Goal: Task Accomplishment & Management: Manage account settings

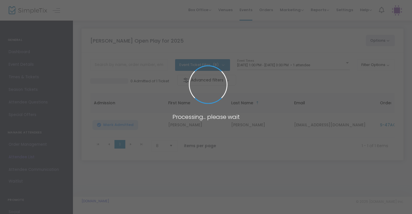
click at [339, 64] on span at bounding box center [206, 107] width 412 height 214
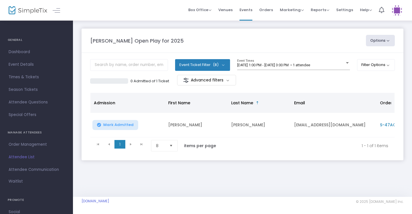
click at [339, 64] on div "[DATE] 1:00 PM - [DATE] 3:00 PM • 1 attendee" at bounding box center [291, 65] width 108 height 4
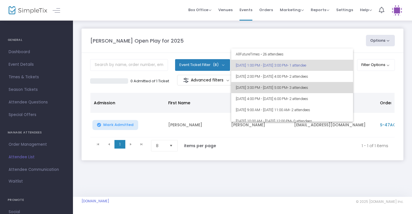
click at [337, 87] on span "8/24/2025 @ 3:00 PM - 8/24/2025 @ 5:00 PM • 3 attendees" at bounding box center [292, 87] width 113 height 11
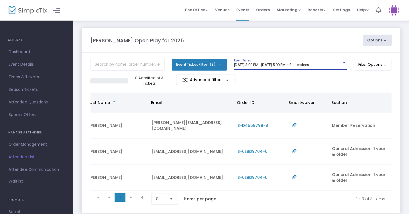
scroll to position [0, 143]
click at [342, 62] on div at bounding box center [344, 63] width 5 height 4
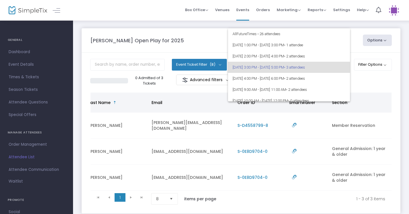
scroll to position [2, 0]
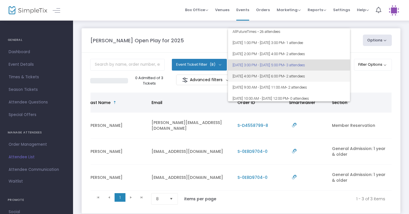
click at [336, 77] on span "8/24/2025 @ 4:00 PM - 8/24/2025 @ 6:00 PM • 2 attendees" at bounding box center [288, 76] width 113 height 11
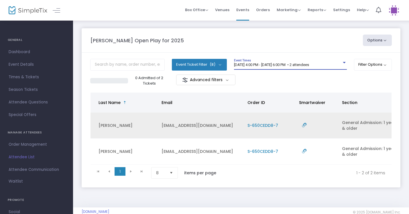
scroll to position [0, 132]
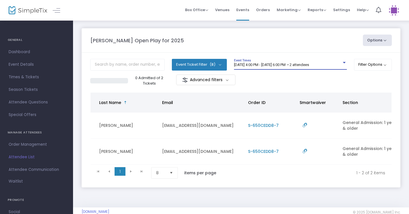
click at [337, 64] on div "8/24/2025 @ 4:00 PM - 8/24/2025 @ 6:00 PM • 2 attendees" at bounding box center [288, 65] width 108 height 4
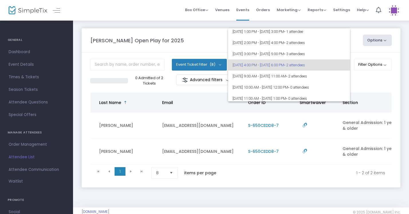
scroll to position [6, 0]
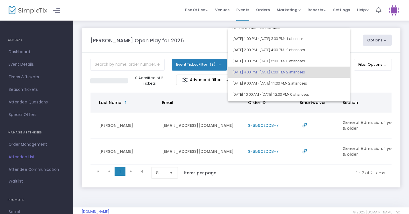
click at [367, 81] on div at bounding box center [204, 107] width 409 height 214
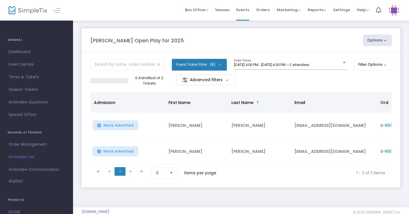
scroll to position [0, 0]
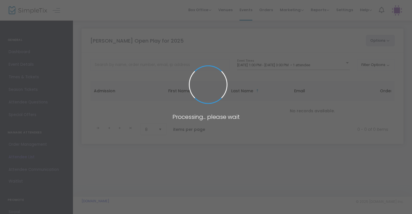
click at [340, 64] on span at bounding box center [206, 107] width 412 height 214
click at [344, 65] on span at bounding box center [206, 107] width 412 height 214
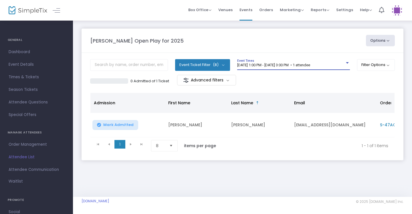
click at [343, 64] on div "8/24/2025 @ 1:00 PM - 8/24/2025 @ 3:00 PM • 1 attendee" at bounding box center [291, 65] width 108 height 4
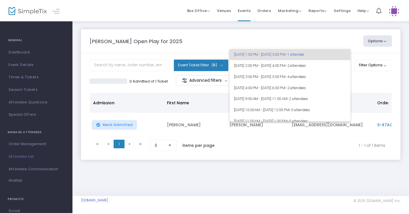
scroll to position [12, 0]
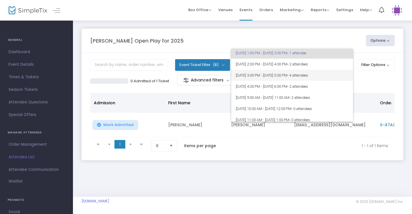
click at [342, 75] on span "8/24/2025 @ 3:00 PM - 8/24/2025 @ 5:00 PM • 4 attendees" at bounding box center [292, 75] width 113 height 11
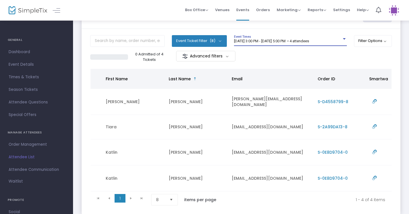
scroll to position [0, 78]
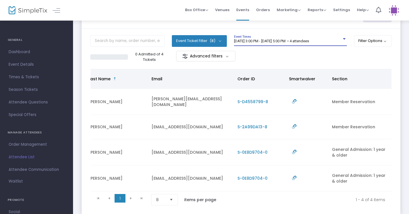
click at [336, 42] on div "[DATE] 3:00 PM - [DATE] 5:00 PM • 4 attendees" at bounding box center [288, 41] width 108 height 4
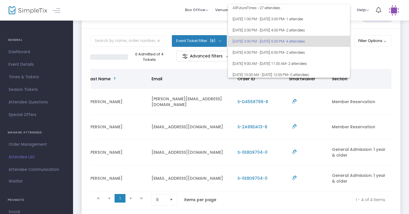
click at [365, 61] on div at bounding box center [204, 107] width 409 height 214
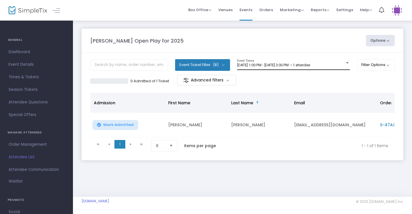
click at [342, 66] on div "[DATE] 1:00 PM - [DATE] 3:00 PM • 1 attendee" at bounding box center [291, 65] width 108 height 4
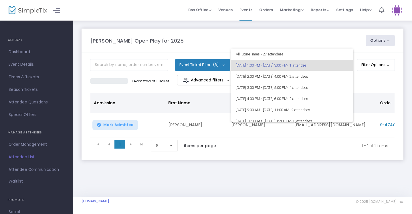
click at [330, 35] on div at bounding box center [206, 107] width 412 height 214
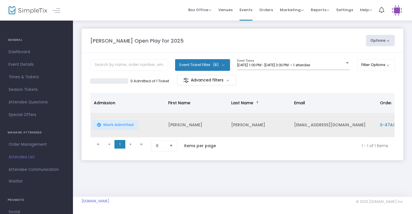
click at [117, 127] on span "Mark Admitted" at bounding box center [118, 125] width 30 height 5
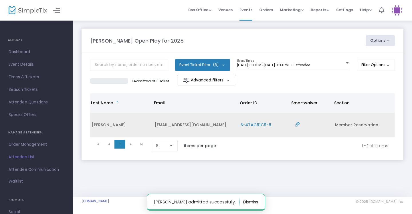
scroll to position [0, 139]
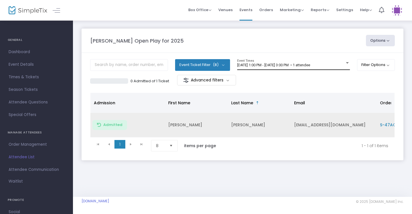
click at [273, 62] on div "8/24/2025 @ 1:00 PM - 8/24/2025 @ 3:00 PM • 1 attendee Event Times" at bounding box center [293, 64] width 113 height 11
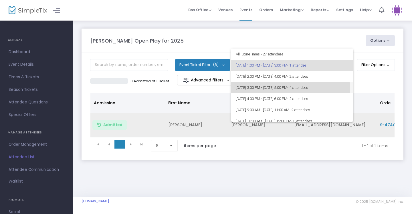
click at [277, 90] on span "8/24/2025 @ 3:00 PM - 8/24/2025 @ 5:00 PM • 4 attendees" at bounding box center [292, 87] width 113 height 11
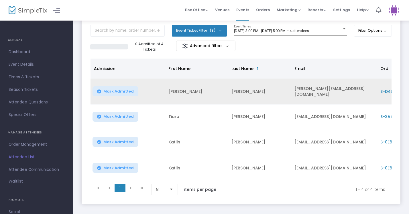
click at [111, 119] on button "Mark Admitted" at bounding box center [115, 117] width 46 height 10
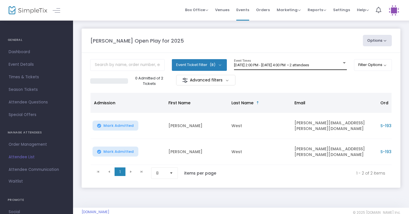
click at [309, 64] on span "[DATE] 2:00 PM - [DATE] 4:00 PM • 2 attendees" at bounding box center [271, 65] width 75 height 4
click at [342, 64] on div at bounding box center [344, 63] width 5 height 4
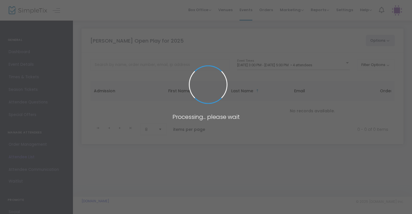
click at [335, 66] on span at bounding box center [206, 107] width 412 height 214
click at [343, 66] on span at bounding box center [206, 107] width 412 height 214
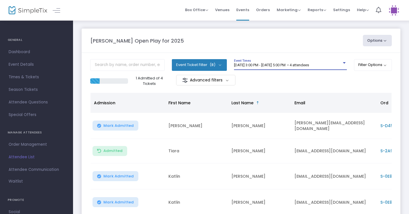
click at [342, 62] on div at bounding box center [344, 63] width 5 height 4
